Goal: Information Seeking & Learning: Understand process/instructions

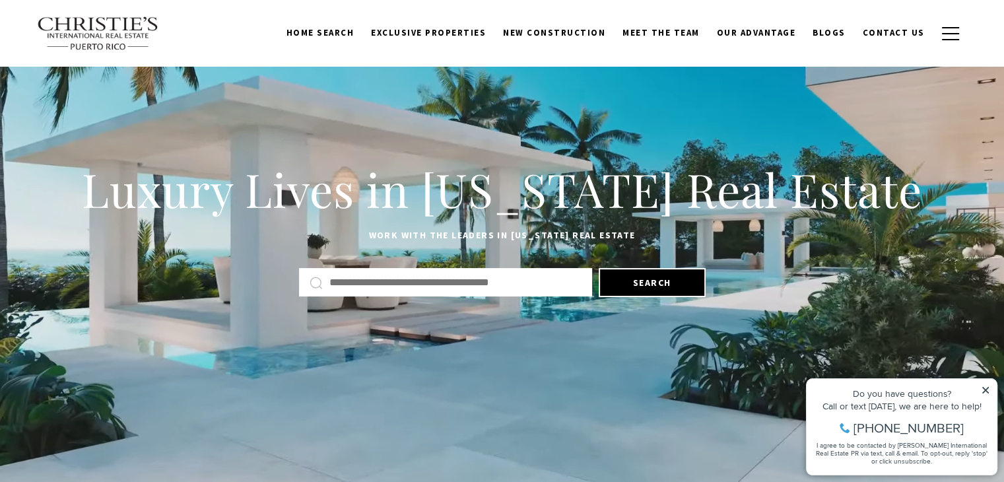
scroll to position [53, 0]
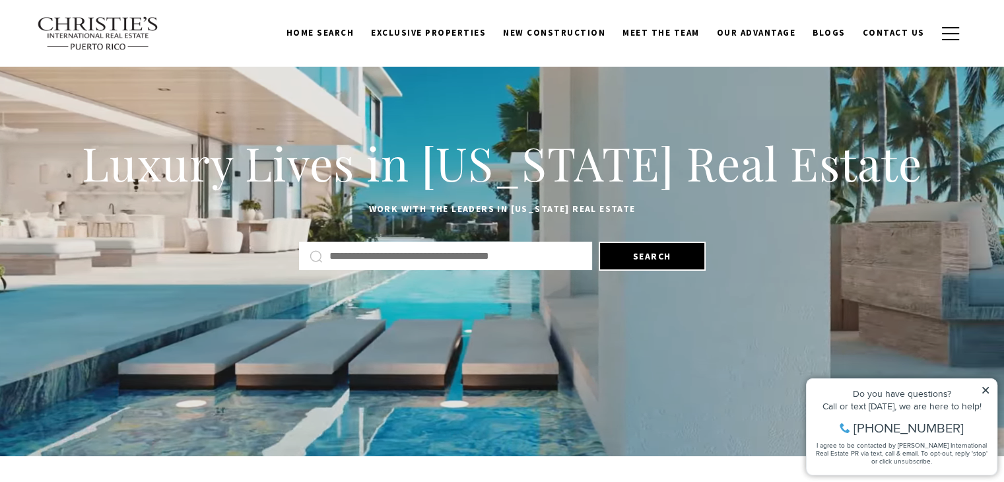
click at [987, 390] on icon at bounding box center [985, 390] width 7 height 7
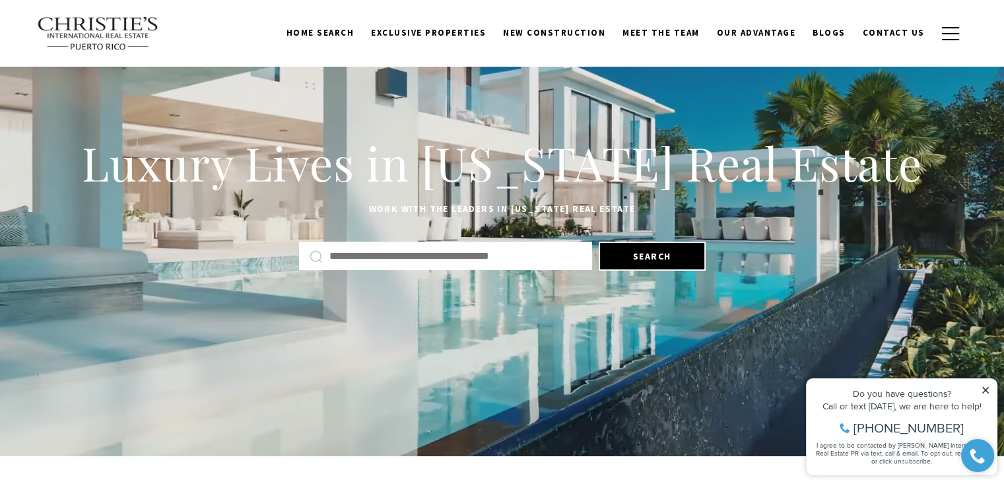
click at [984, 387] on icon at bounding box center [985, 390] width 9 height 9
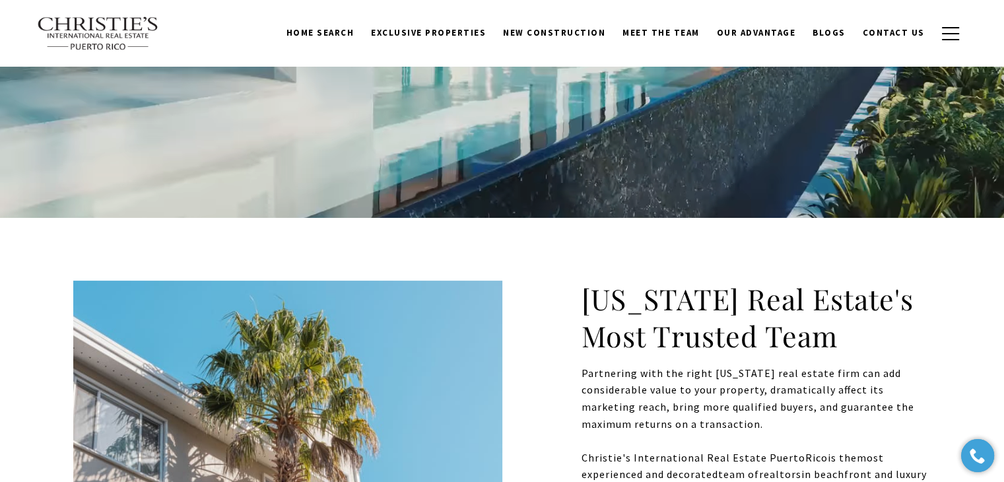
scroll to position [0, 0]
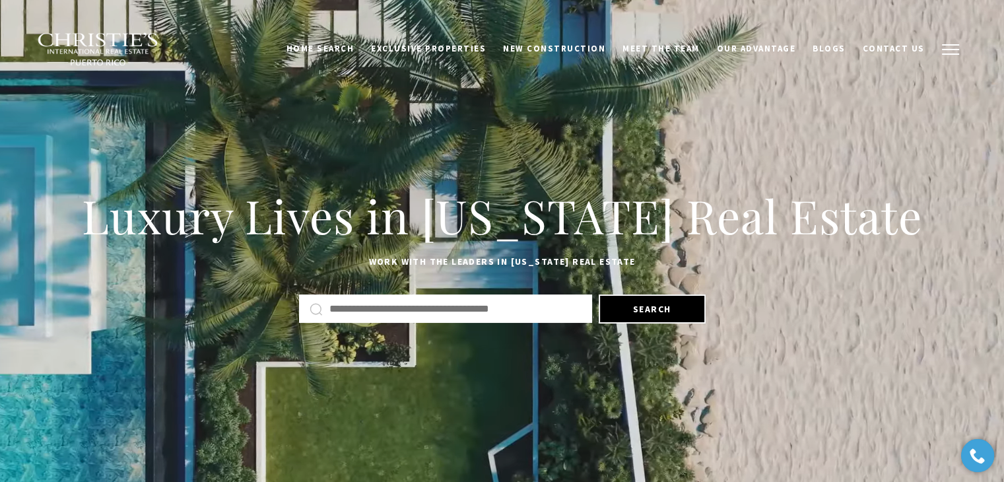
click at [946, 42] on button "button" at bounding box center [951, 49] width 34 height 38
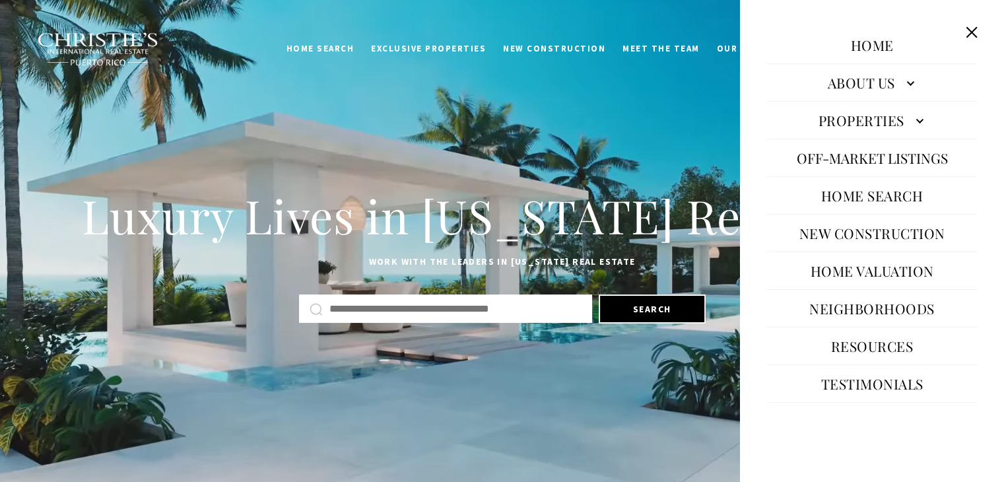
click at [817, 273] on link "Home Valuation" at bounding box center [872, 271] width 137 height 32
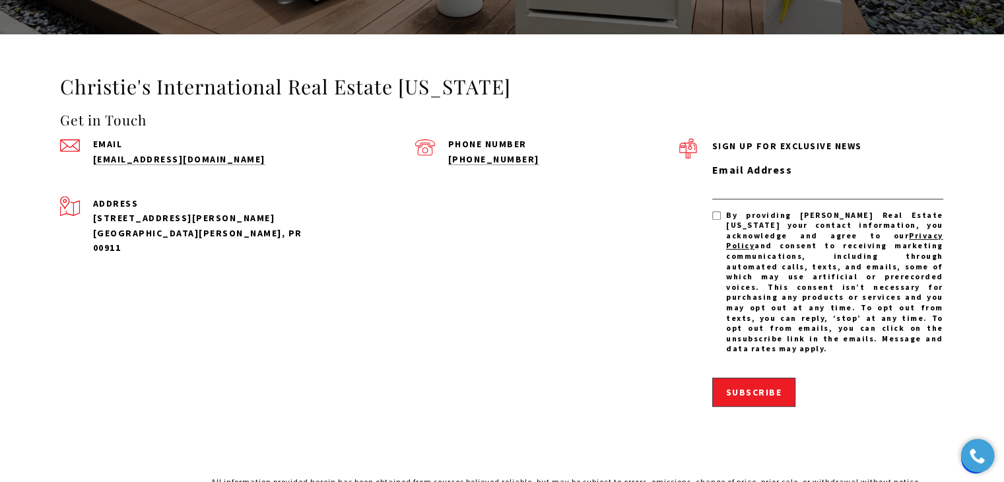
click at [652, 151] on div "Phone Number [PHONE_NUMBER]" at bounding box center [547, 152] width 264 height 27
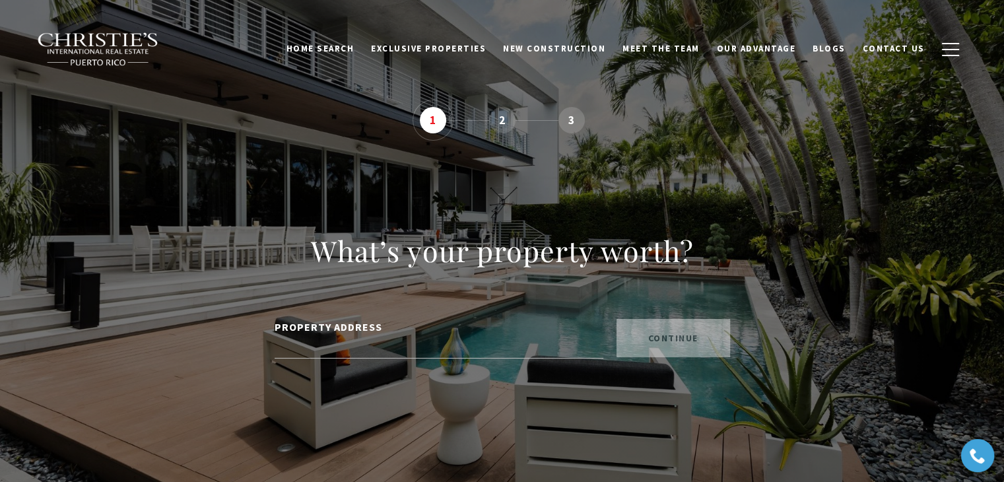
click at [104, 46] on img at bounding box center [98, 49] width 123 height 34
